Goal: Find specific fact: Find specific fact

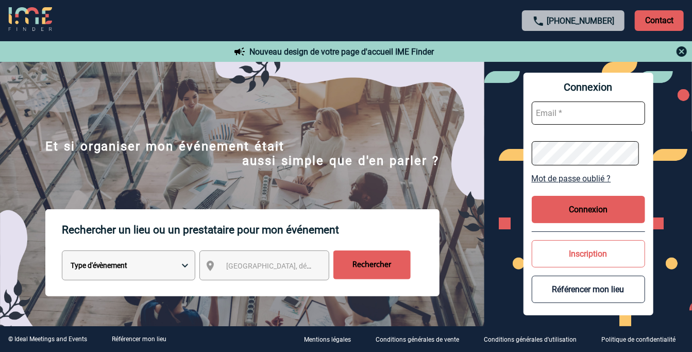
type input "vkalb@ime-groupe.com"
click at [583, 208] on button "Connexion" at bounding box center [587, 209] width 113 height 27
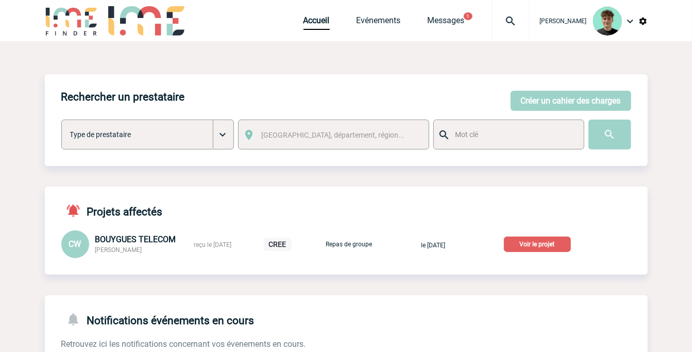
click at [543, 245] on p "Voir le projet" at bounding box center [537, 243] width 67 height 15
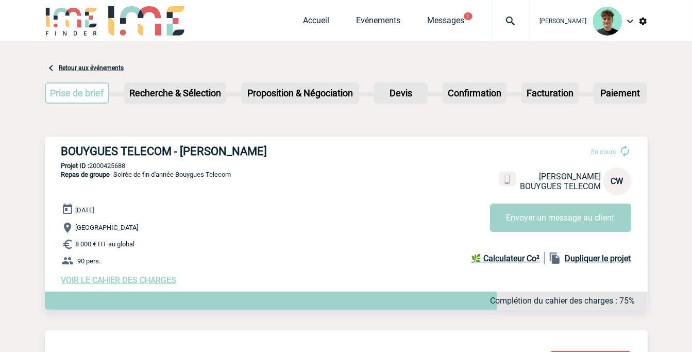
click at [88, 147] on h3 "BOUYGUES TELECOM - [PERSON_NAME]" at bounding box center [215, 151] width 309 height 13
copy h3 "BOUYGUES TELECOM - [PERSON_NAME]"
drag, startPoint x: 88, startPoint y: 147, endPoint x: 248, endPoint y: 157, distance: 160.4
click at [248, 157] on h3 "BOUYGUES TELECOM - [PERSON_NAME]" at bounding box center [215, 151] width 309 height 13
click at [106, 174] on span "Repas de groupe" at bounding box center [85, 174] width 49 height 8
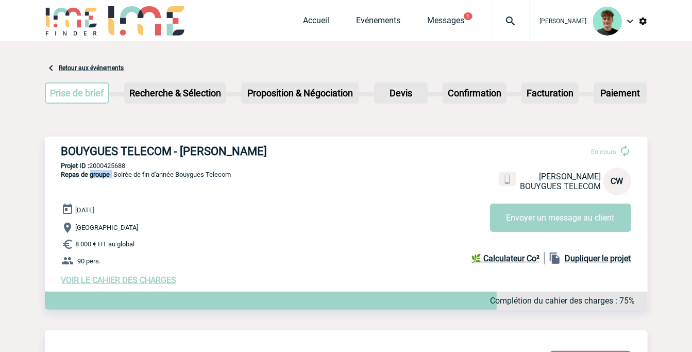
click at [106, 174] on span "Repas de groupe" at bounding box center [85, 174] width 49 height 8
click at [111, 168] on p "Projet ID : 2000425688" at bounding box center [346, 166] width 602 height 8
copy p "2000425688"
